Goal: Transaction & Acquisition: Download file/media

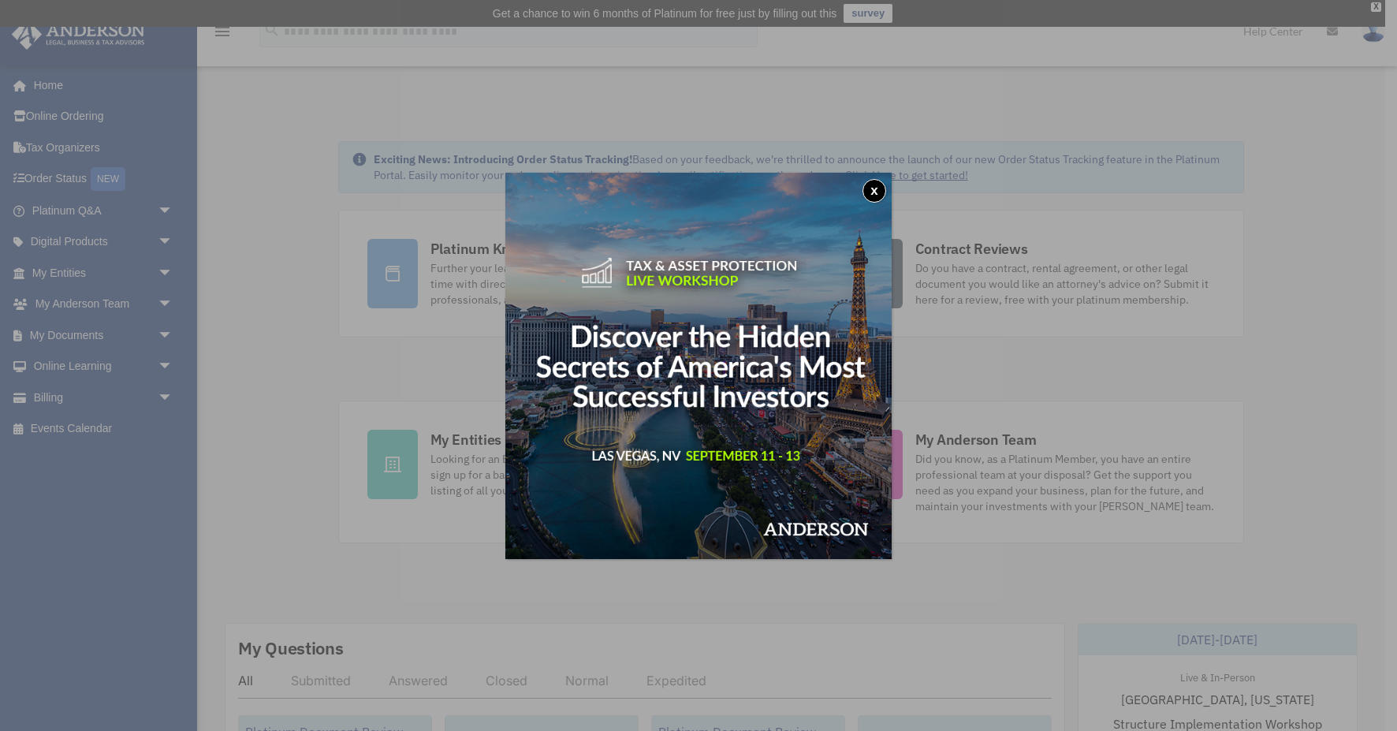
click at [872, 185] on button "x" at bounding box center [875, 191] width 24 height 24
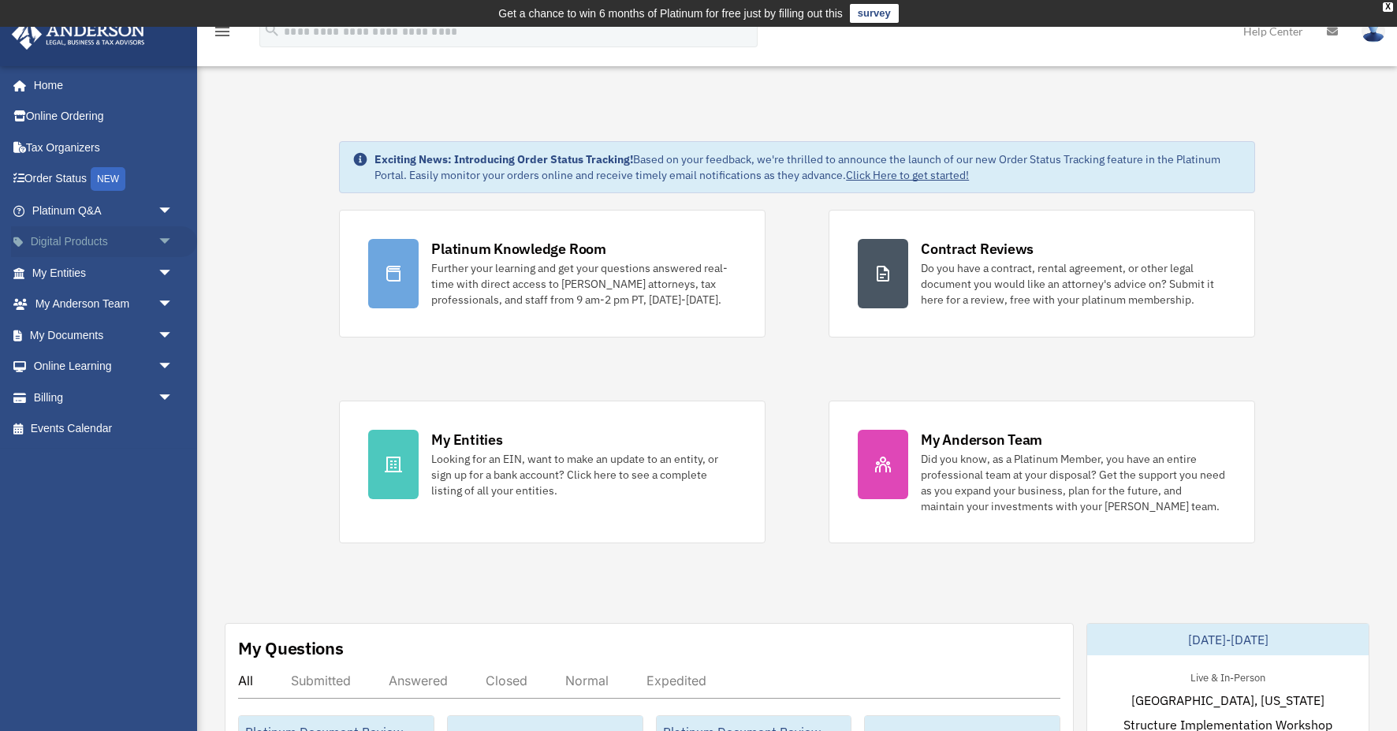
click at [166, 241] on span "arrow_drop_down" at bounding box center [174, 242] width 32 height 32
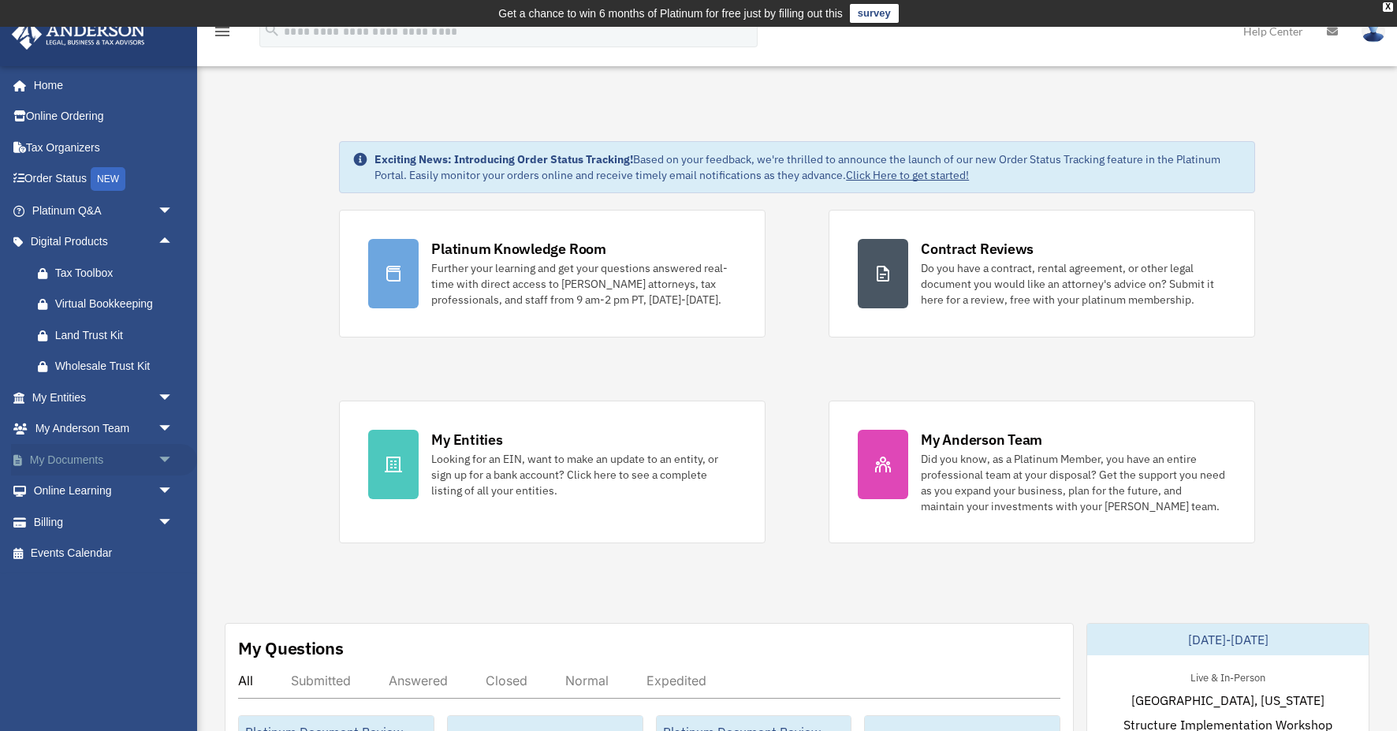
click at [163, 454] on span "arrow_drop_down" at bounding box center [174, 460] width 32 height 32
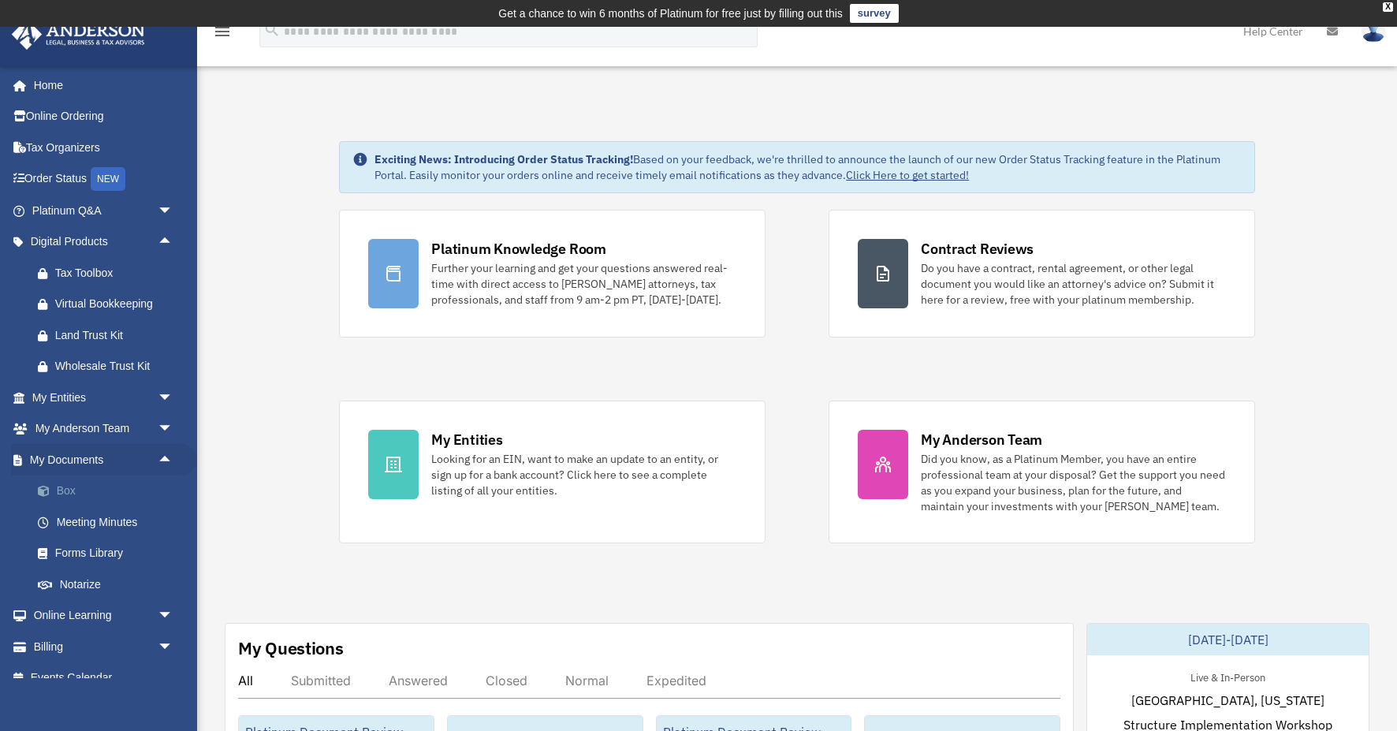
click at [68, 490] on link "Box" at bounding box center [109, 492] width 175 height 32
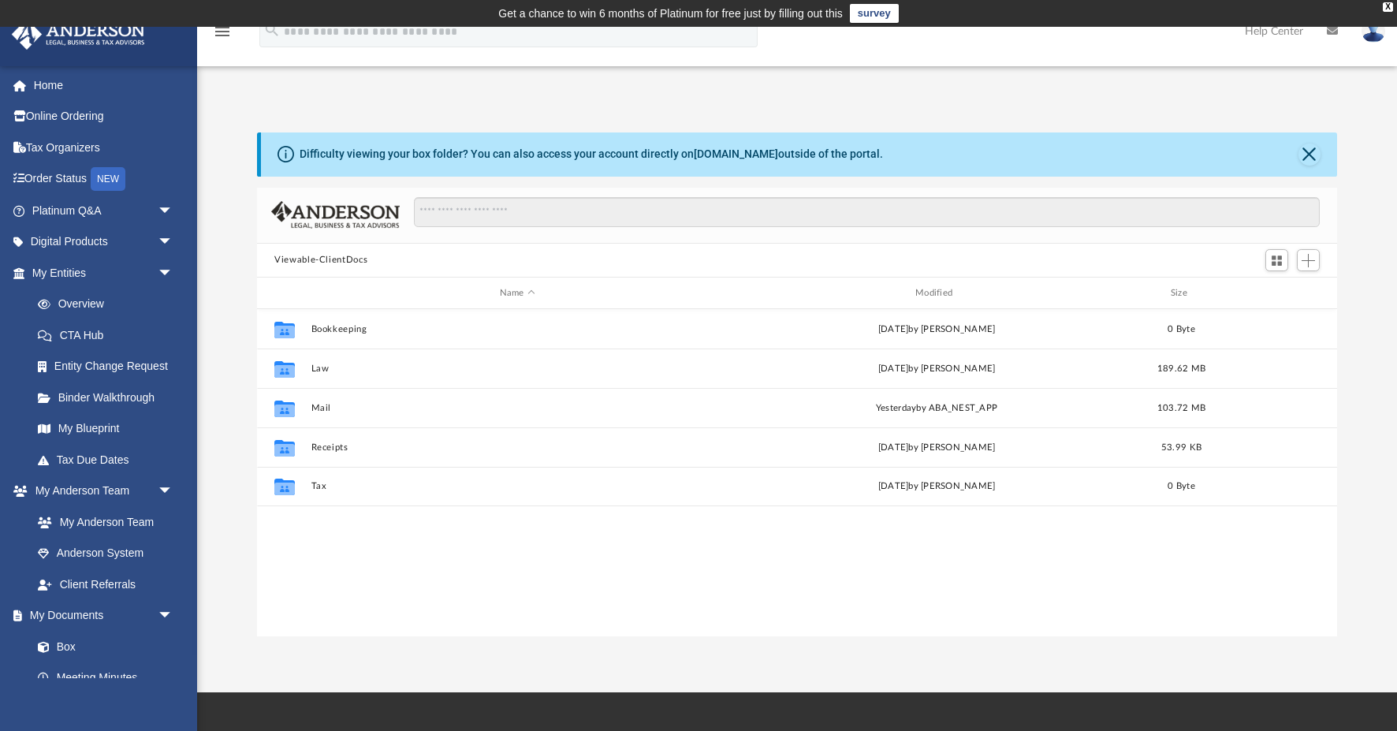
scroll to position [358, 1080]
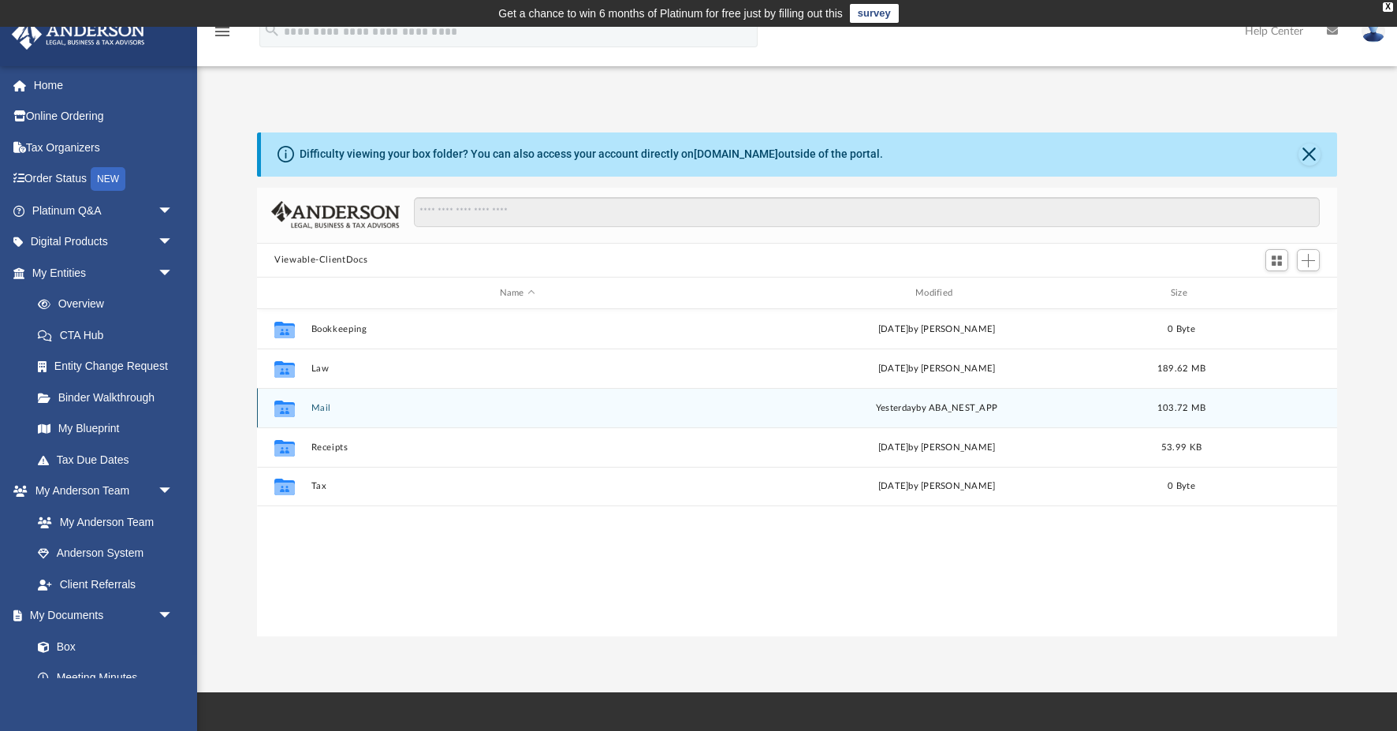
click at [323, 407] on button "Mail" at bounding box center [517, 408] width 412 height 10
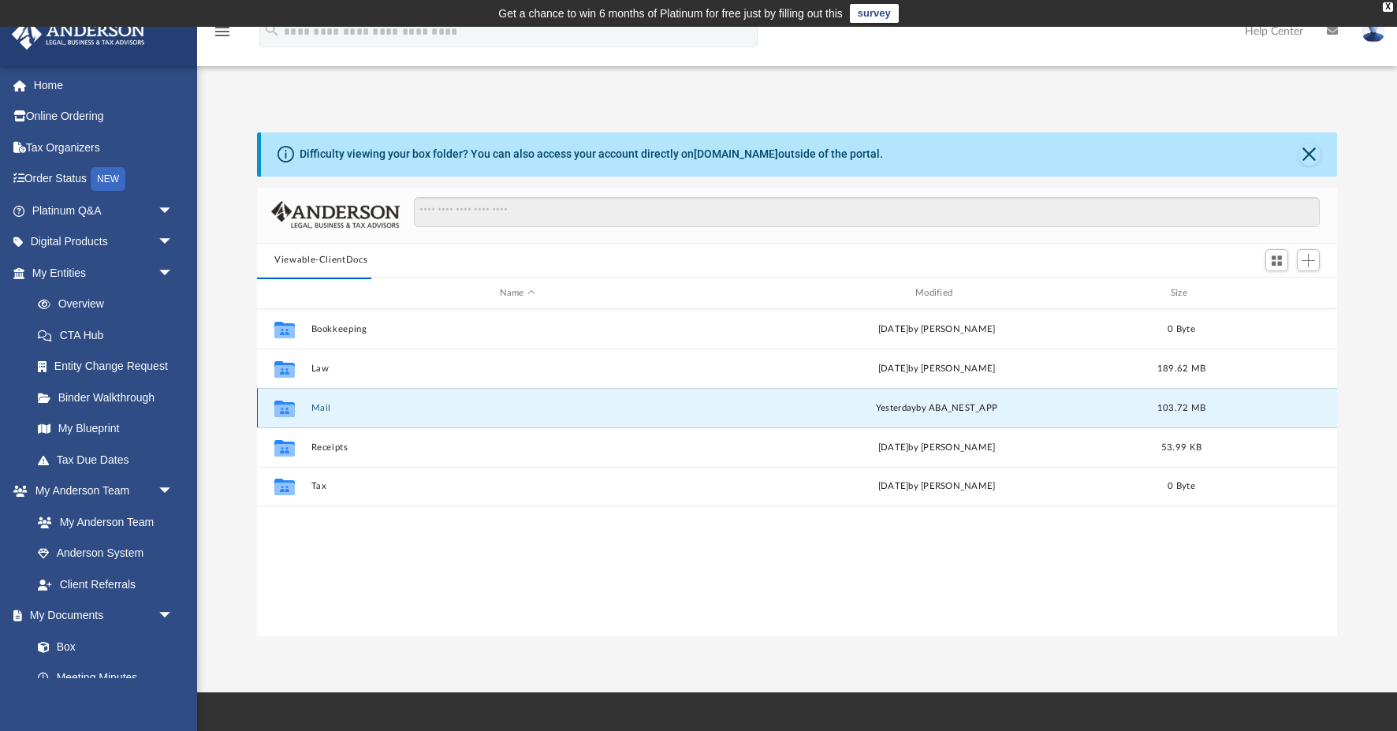
click at [318, 409] on button "Mail" at bounding box center [517, 408] width 412 height 10
click at [321, 404] on button "Mail" at bounding box center [517, 408] width 412 height 10
click at [326, 408] on button "Mail" at bounding box center [517, 408] width 412 height 10
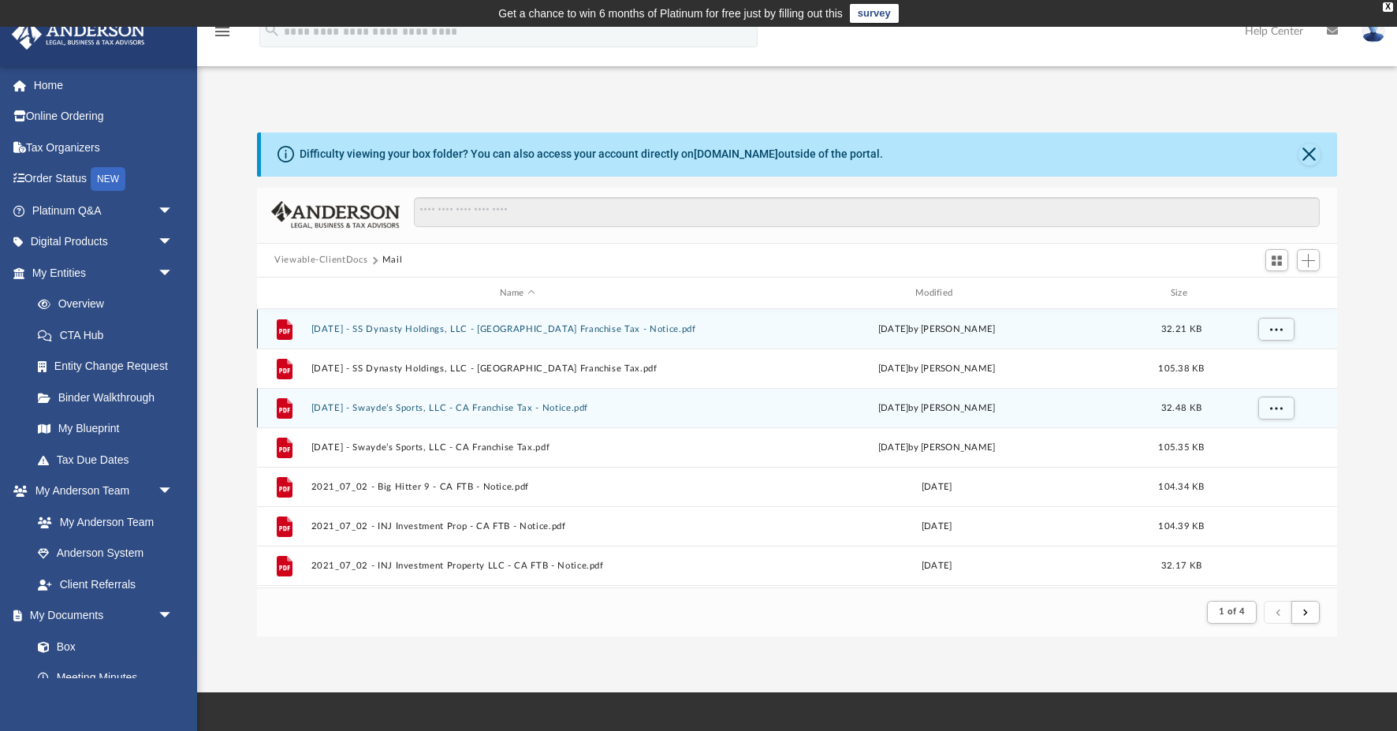
scroll to position [1, 1]
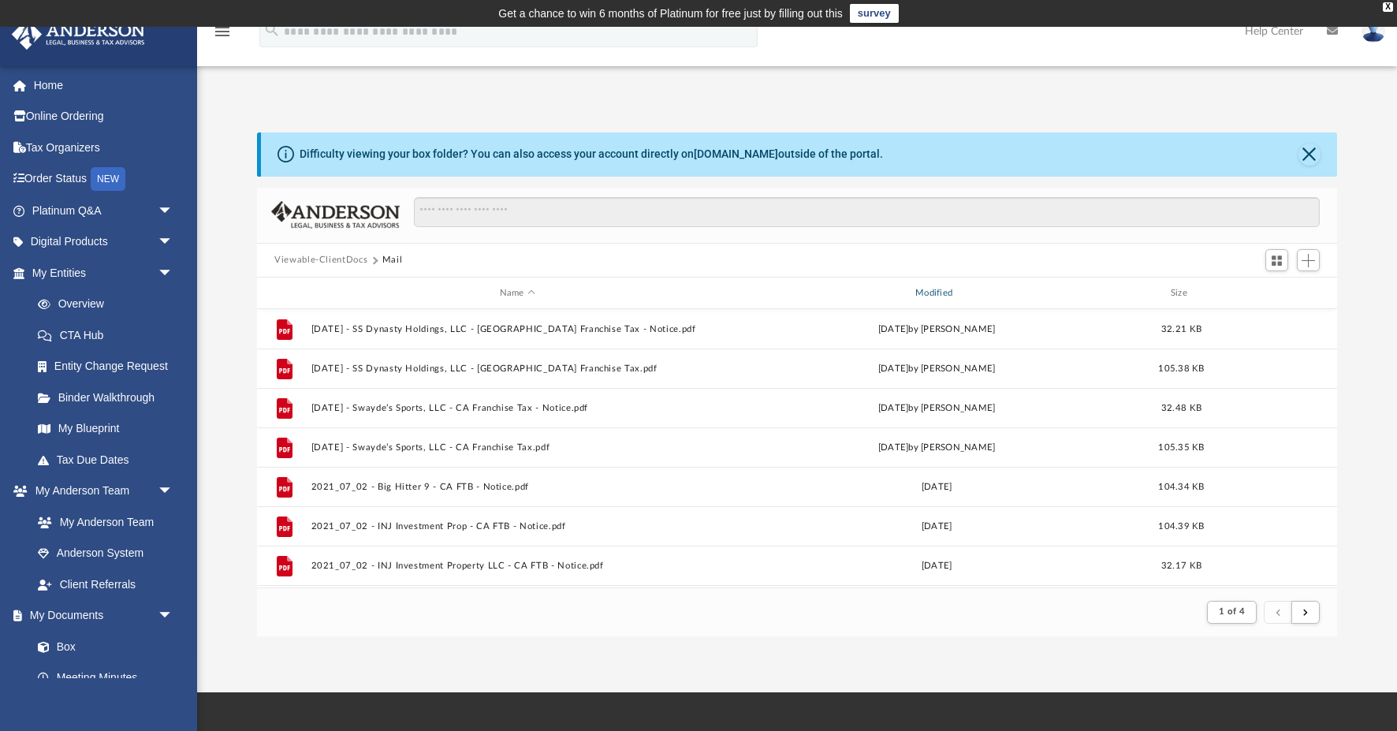
click at [940, 292] on div "Modified" at bounding box center [936, 293] width 413 height 14
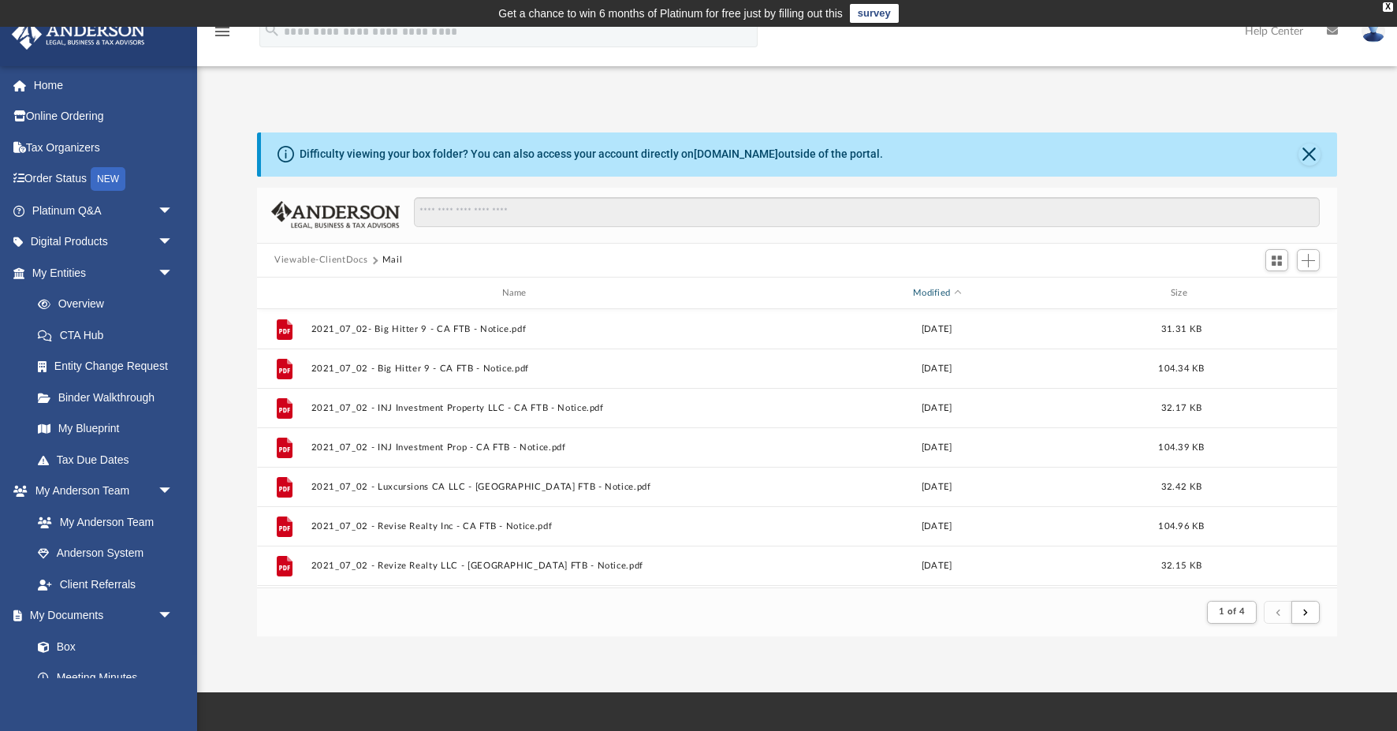
click at [943, 297] on div "Modified" at bounding box center [936, 293] width 413 height 14
click at [957, 286] on div "Modified" at bounding box center [936, 293] width 413 height 14
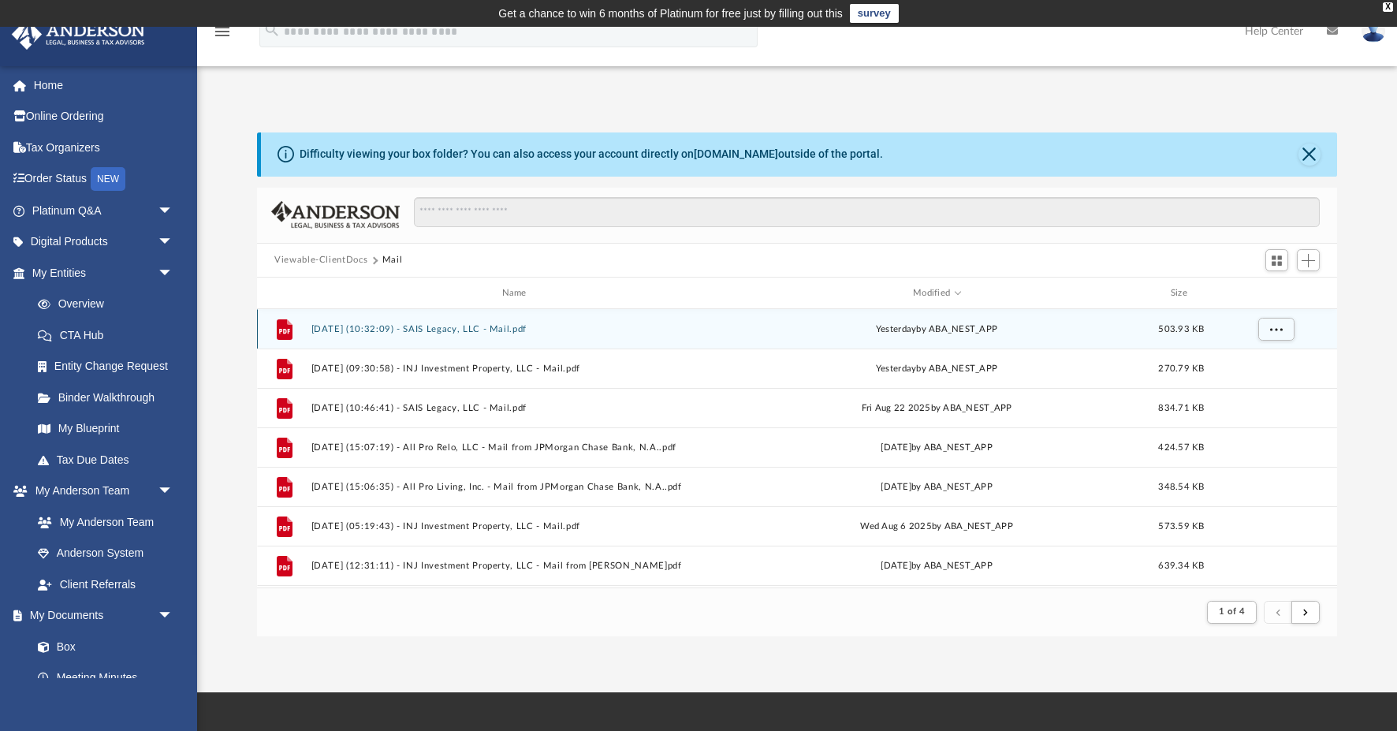
click at [517, 326] on button "[DATE] (10:32:09) - SAIS Legacy, LLC - Mail.pdf" at bounding box center [517, 329] width 412 height 10
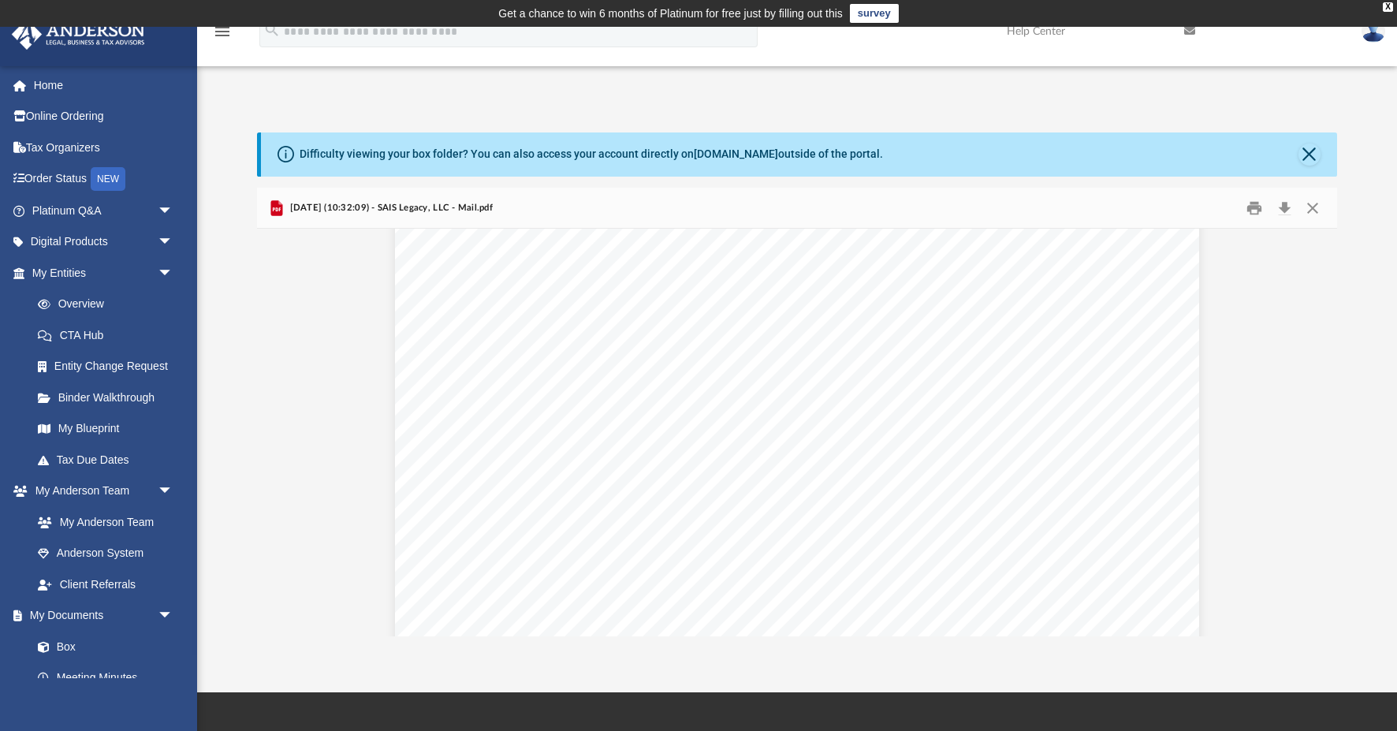
scroll to position [273, 0]
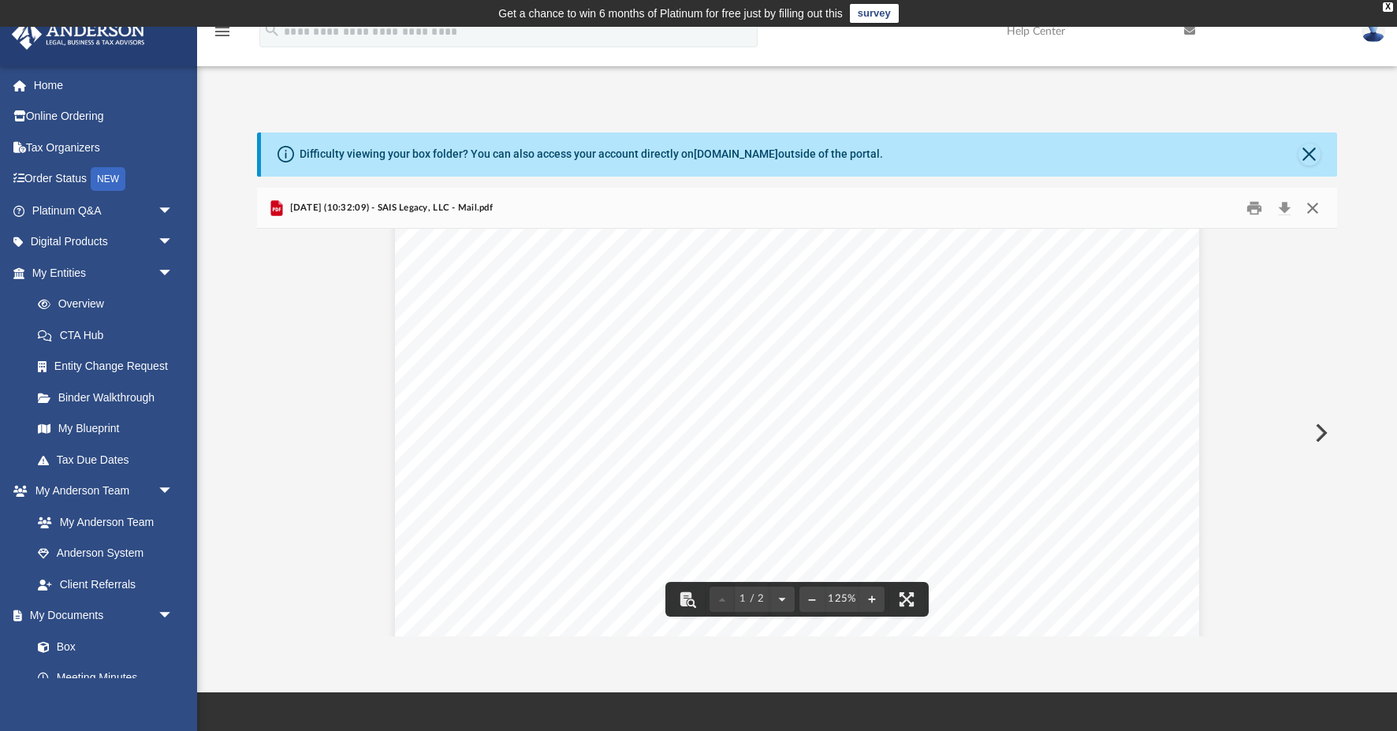
click at [1309, 206] on button "Close" at bounding box center [1313, 208] width 28 height 24
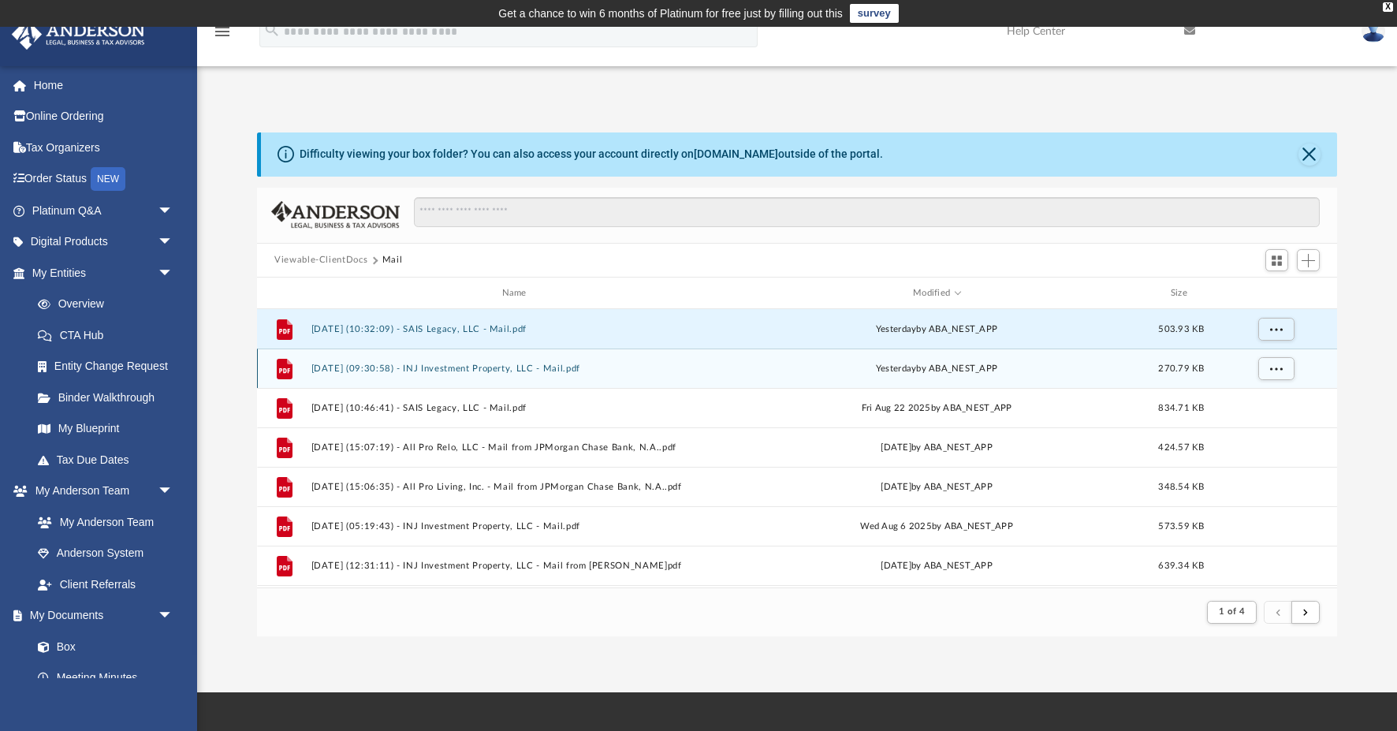
click at [534, 364] on button "[DATE] (09:30:58) - INJ Investment Property, LLC - Mail.pdf" at bounding box center [517, 369] width 412 height 10
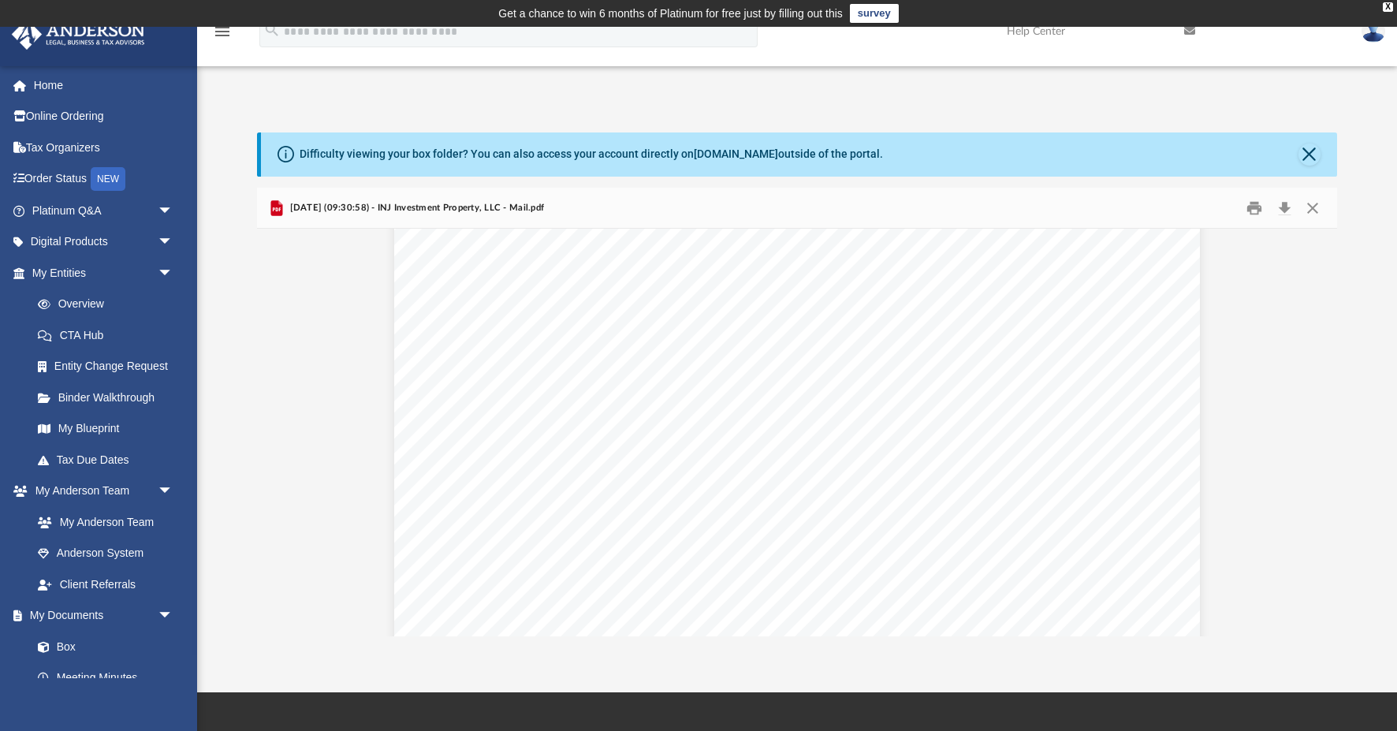
scroll to position [0, 0]
click at [1285, 207] on button "Download" at bounding box center [1284, 208] width 28 height 24
